Goal: Task Accomplishment & Management: Manage account settings

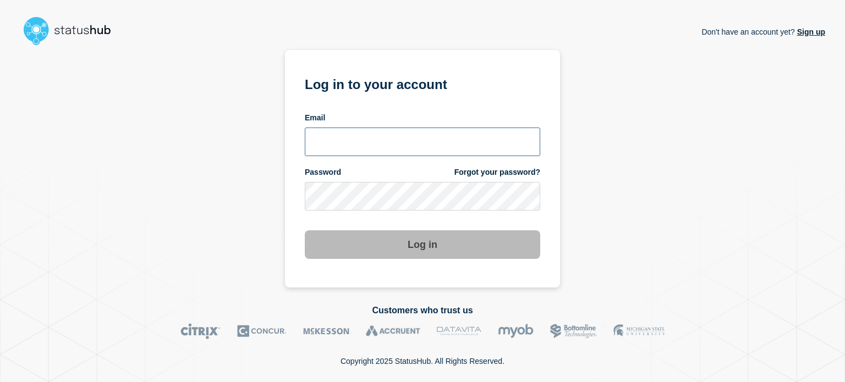
type input "[EMAIL_ADDRESS][PERSON_NAME][DOMAIN_NAME]"
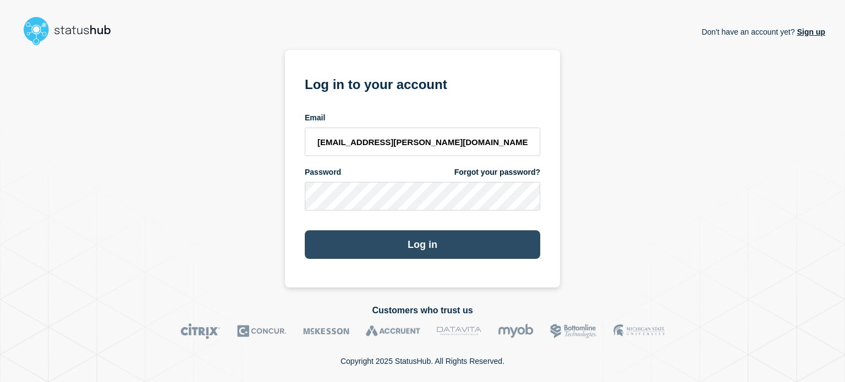
click at [521, 249] on button "Log in" at bounding box center [422, 244] width 235 height 29
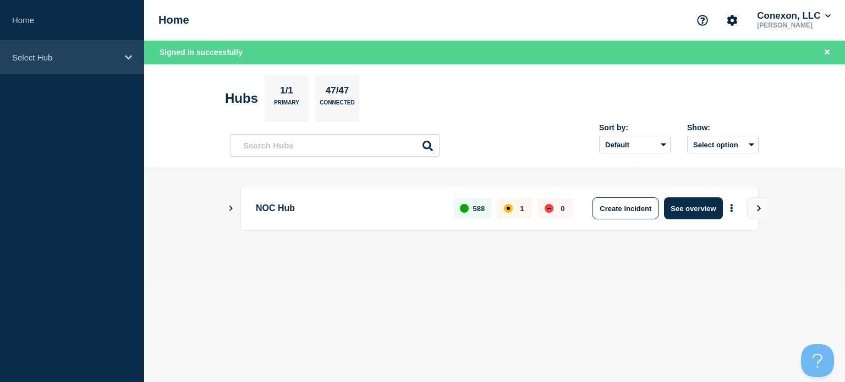
drag, startPoint x: 103, startPoint y: 62, endPoint x: 107, endPoint y: 71, distance: 9.9
click at [103, 62] on div "Select Hub" at bounding box center [72, 58] width 144 height 34
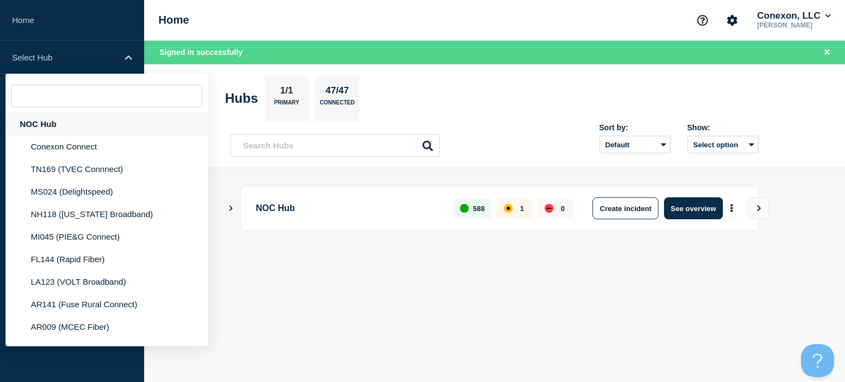
click at [98, 123] on div "NOC Hub" at bounding box center [106, 124] width 202 height 23
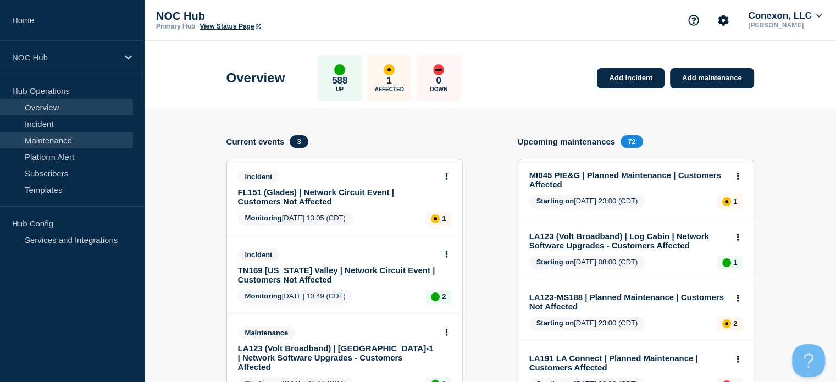
click at [64, 140] on link "Maintenance" at bounding box center [66, 140] width 133 height 16
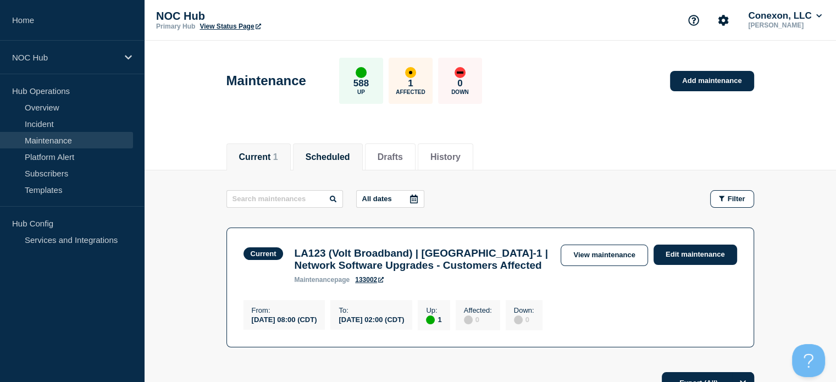
click at [335, 157] on button "Scheduled" at bounding box center [328, 157] width 45 height 10
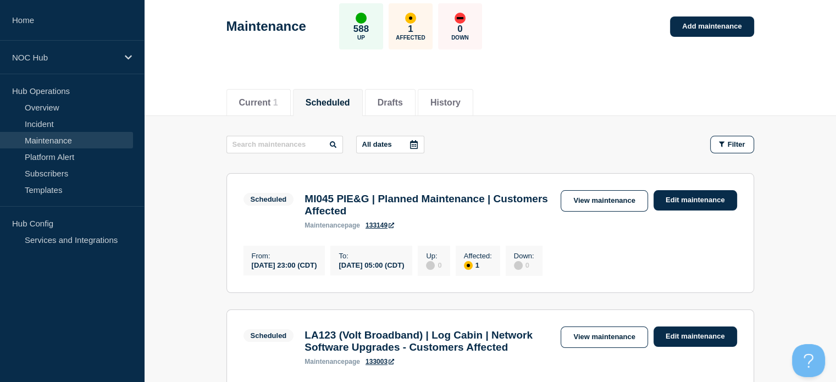
scroll to position [55, 0]
click at [382, 146] on p "All dates" at bounding box center [377, 144] width 30 height 8
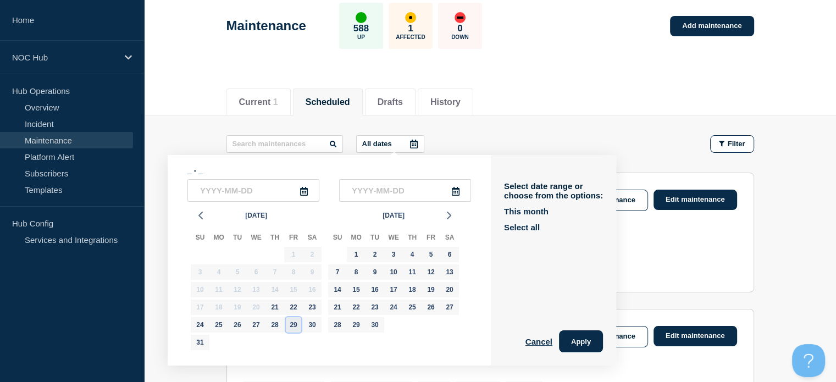
click at [293, 324] on div "29" at bounding box center [293, 324] width 15 height 15
type input "2025-08-29"
click at [293, 325] on div "29" at bounding box center [293, 324] width 15 height 15
type input "2025-08-29"
click at [273, 325] on div "28" at bounding box center [274, 324] width 15 height 15
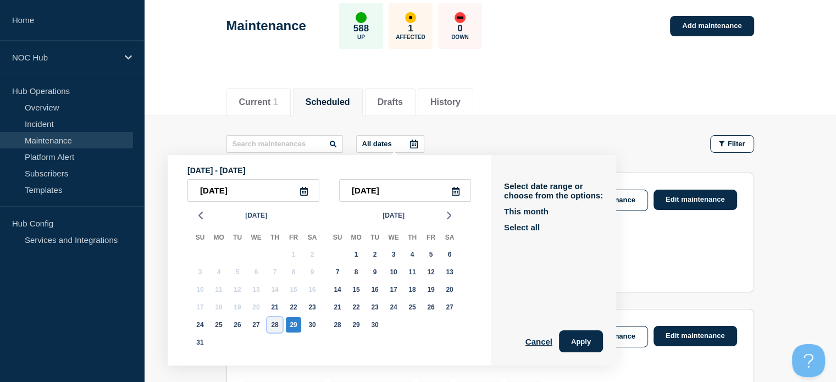
type input "2025-08-28"
click at [273, 325] on div "28" at bounding box center [274, 324] width 15 height 15
type input "2025-08-28"
click at [579, 339] on button "Apply" at bounding box center [581, 341] width 44 height 22
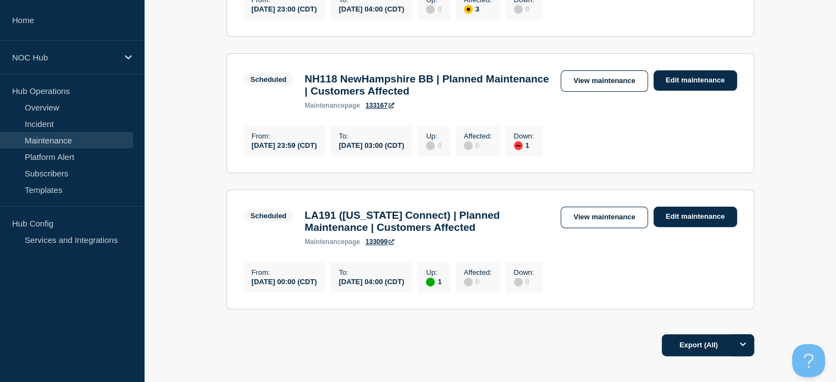
scroll to position [330, 0]
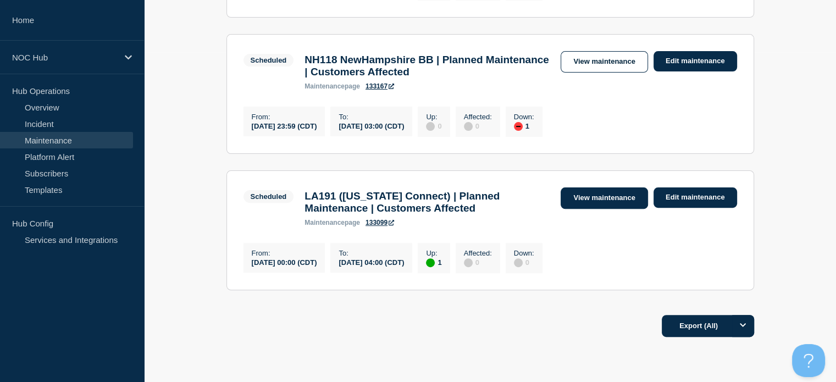
click at [618, 209] on link "View maintenance" at bounding box center [604, 197] width 87 height 21
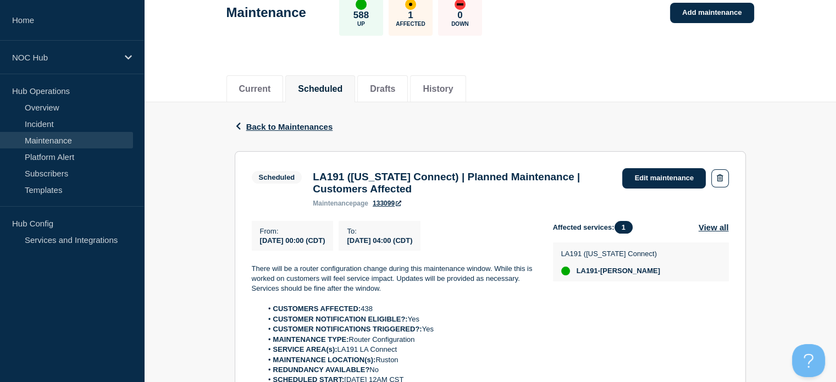
scroll to position [110, 0]
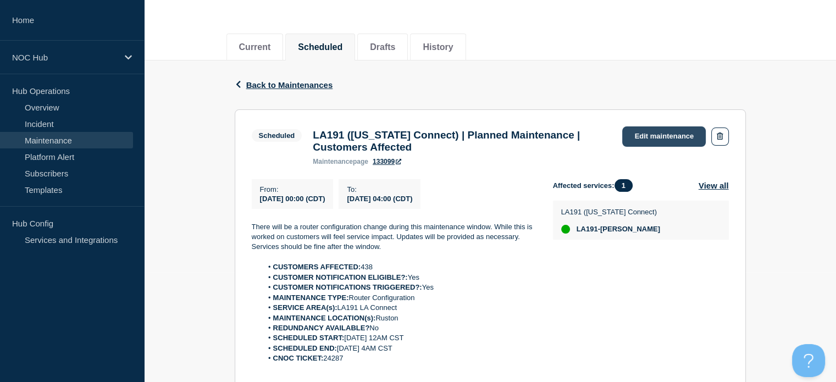
click at [667, 138] on link "Edit maintenance" at bounding box center [664, 136] width 84 height 20
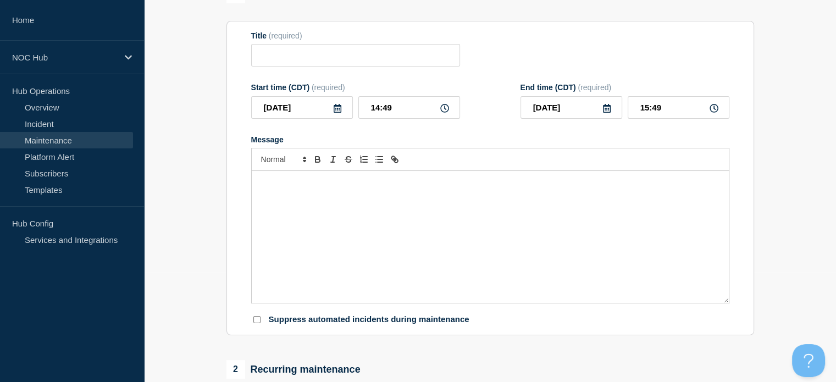
type input "LA191 (Louisiana Connect) | Planned Maintenance | Customers Affected"
type input "2025-08-28"
type input "00:00"
type input "2025-08-28"
type input "04:00"
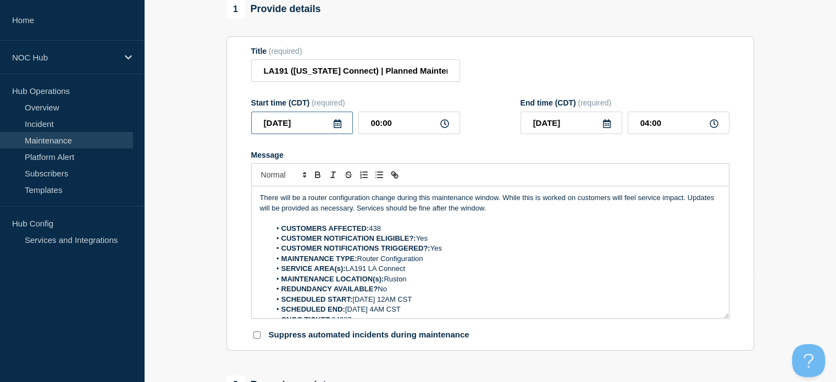
click at [316, 131] on input "2025-08-28" at bounding box center [302, 123] width 102 height 23
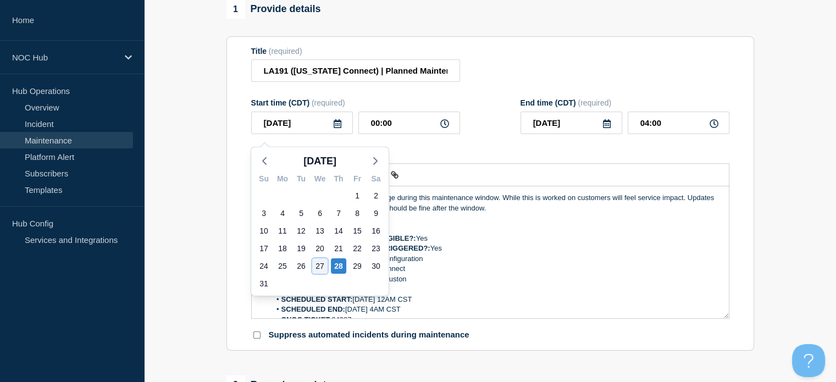
click at [318, 262] on div "27" at bounding box center [319, 265] width 15 height 15
type input "2025-08-27"
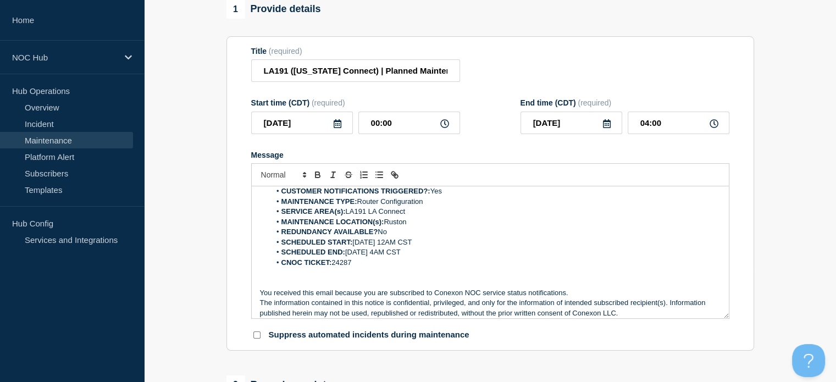
scroll to position [64, 0]
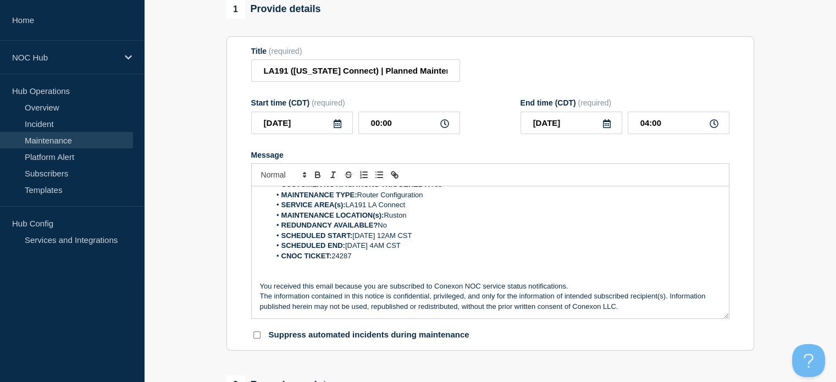
click at [374, 241] on li "SCHEDULED START: 08/28/25 12AM CST" at bounding box center [496, 236] width 450 height 10
click at [497, 127] on div "Start time (CDT) (required) 2025-08-27 00:00 End time (CDT) (required) 2025-08-…" at bounding box center [490, 116] width 478 height 36
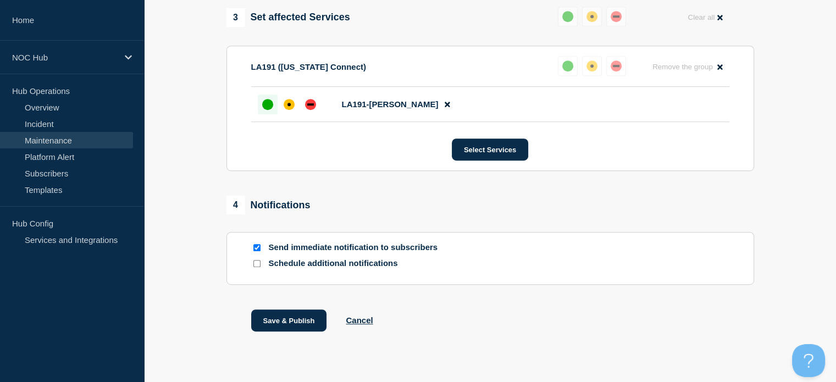
scroll to position [600, 0]
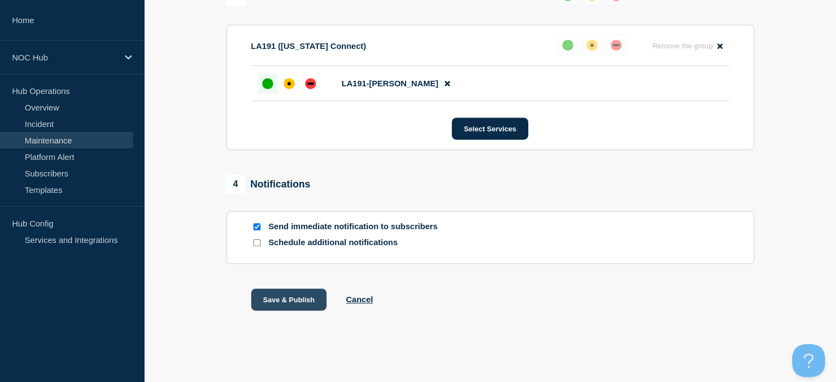
click at [288, 300] on button "Save & Publish" at bounding box center [289, 300] width 76 height 22
